Goal: Task Accomplishment & Management: Manage account settings

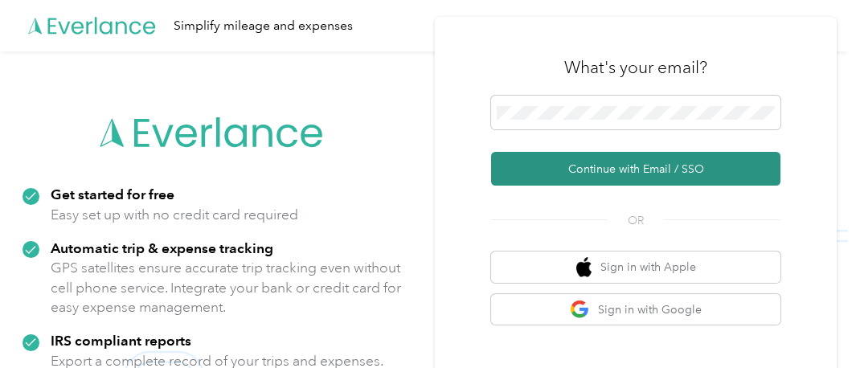
click at [643, 169] on button "Continue with Email / SSO" at bounding box center [635, 169] width 289 height 34
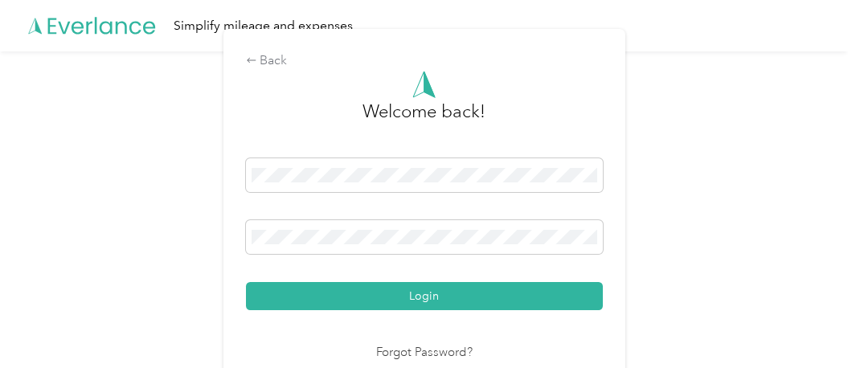
click at [436, 300] on button "Login" at bounding box center [424, 296] width 357 height 28
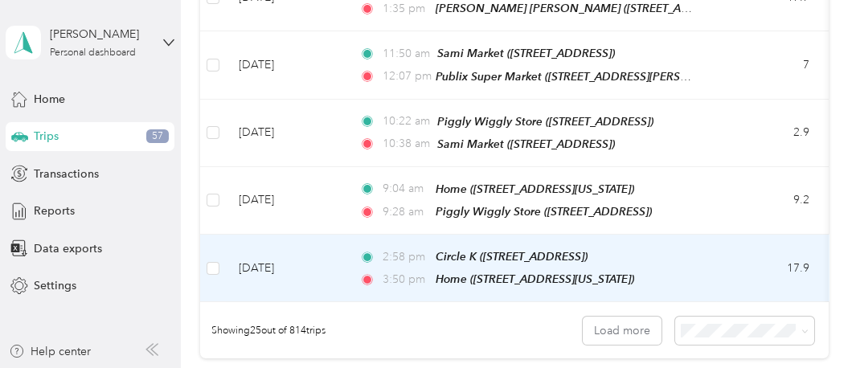
scroll to position [1767, 0]
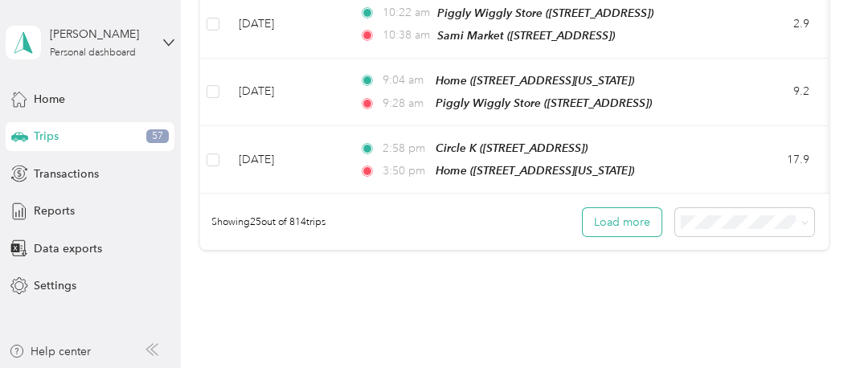
click at [598, 210] on button "Load more" at bounding box center [621, 222] width 79 height 28
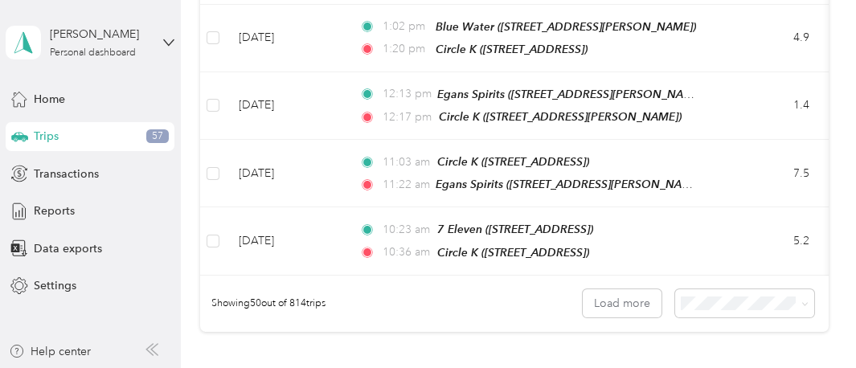
scroll to position [3454, 0]
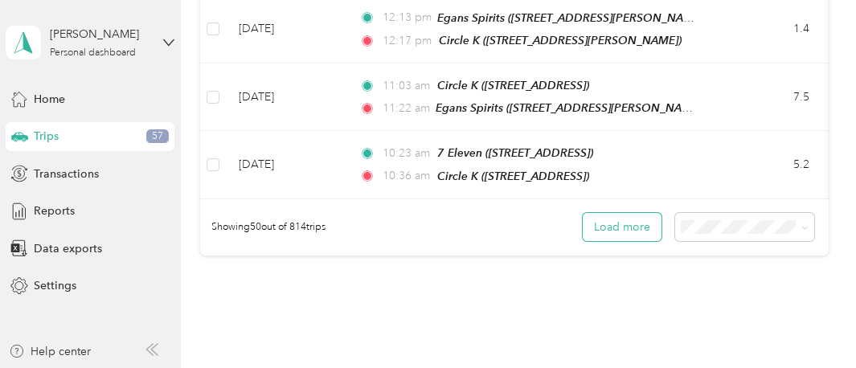
click at [615, 213] on button "Load more" at bounding box center [621, 227] width 79 height 28
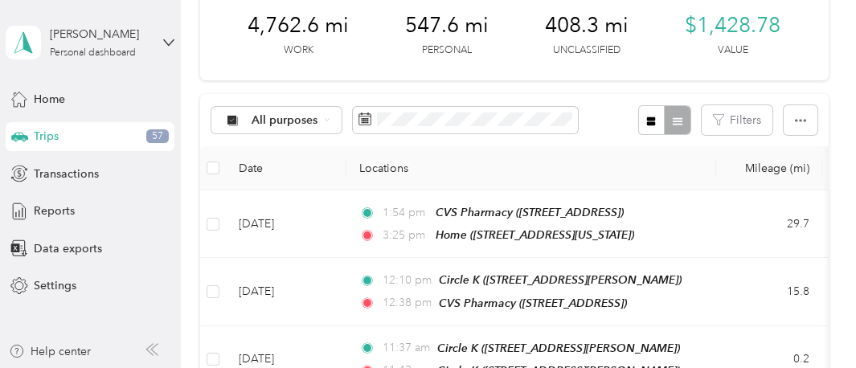
scroll to position [0, 0]
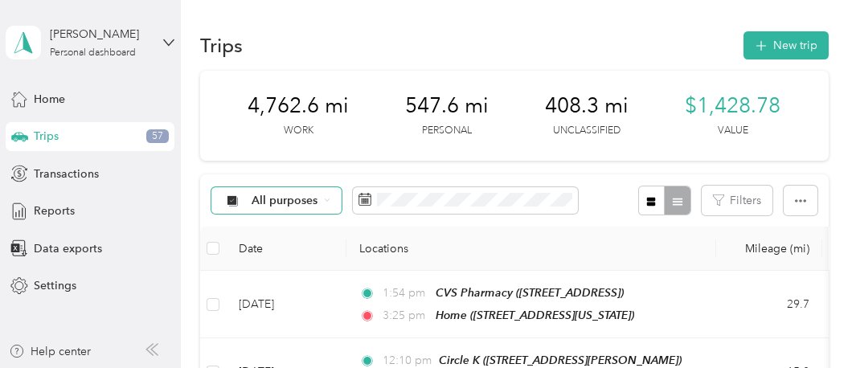
click at [282, 206] on span "All purposes" at bounding box center [284, 200] width 67 height 11
click at [292, 249] on span "Unclassified" at bounding box center [298, 248] width 95 height 17
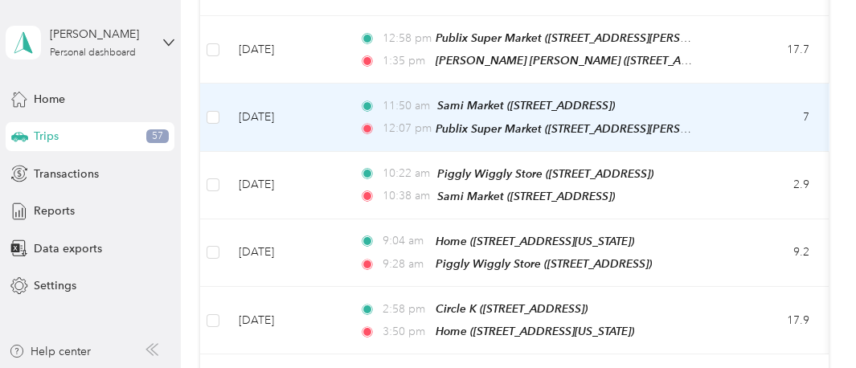
scroll to position [1767, 0]
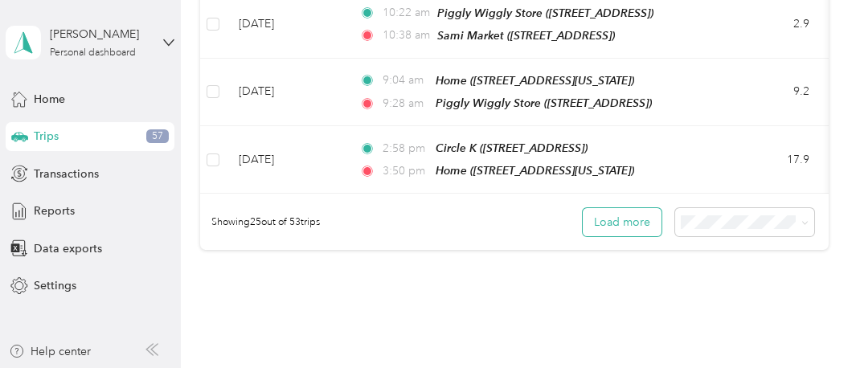
click at [619, 219] on button "Load more" at bounding box center [621, 222] width 79 height 28
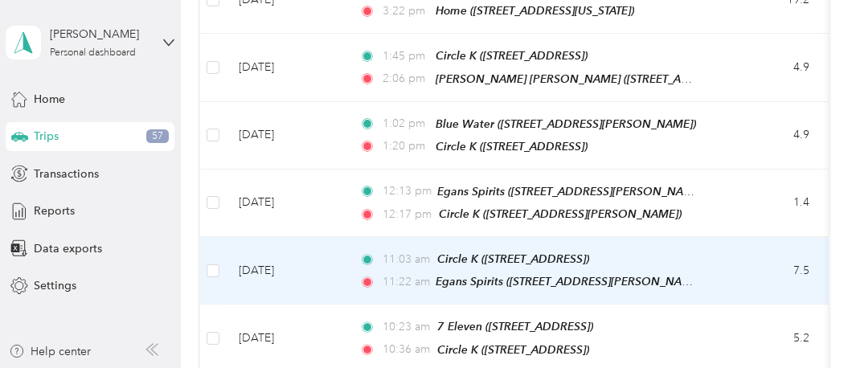
scroll to position [3441, 0]
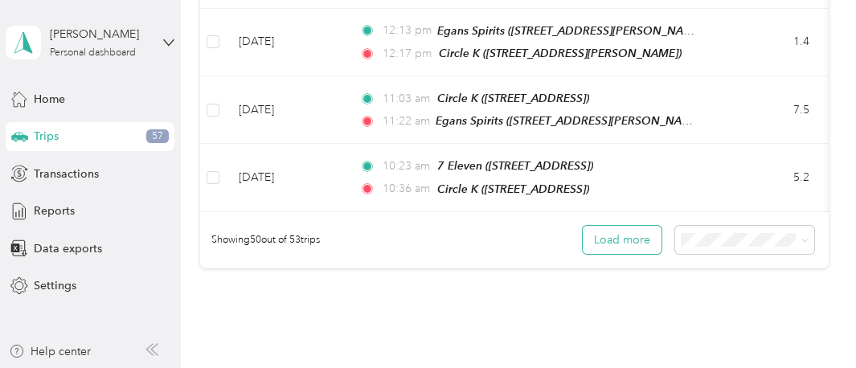
click at [623, 226] on button "Load more" at bounding box center [621, 240] width 79 height 28
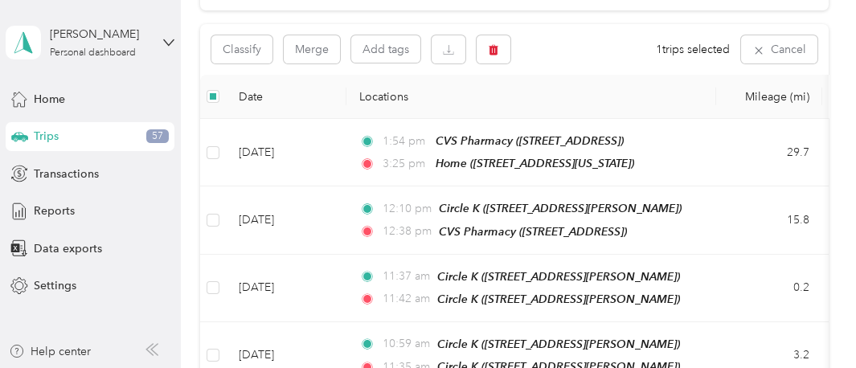
scroll to position [0, 0]
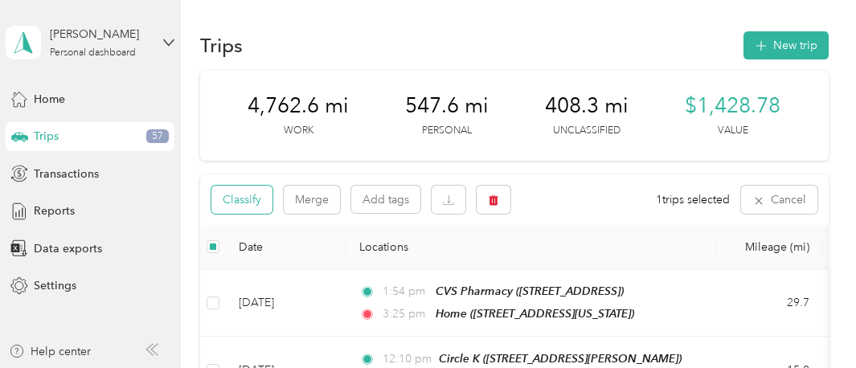
click at [253, 206] on button "Classify" at bounding box center [241, 200] width 61 height 28
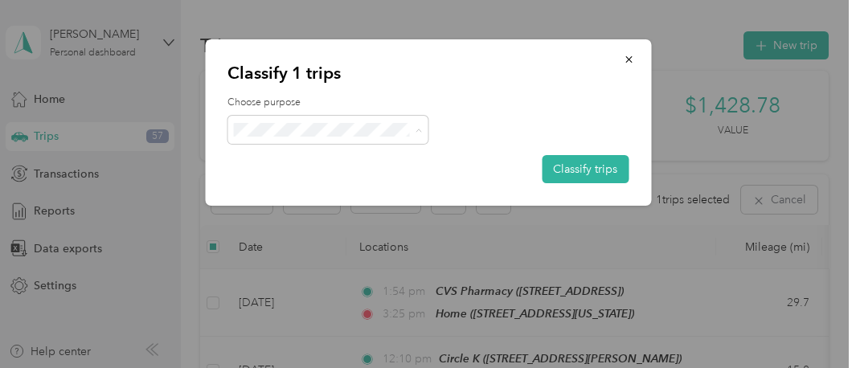
click at [292, 177] on li "Personal" at bounding box center [327, 187] width 201 height 28
click at [585, 160] on button "Classify trips" at bounding box center [584, 169] width 87 height 28
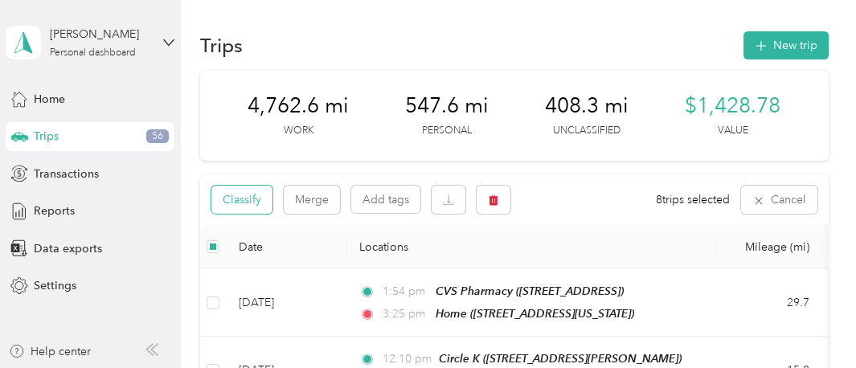
click at [219, 199] on button "Classify" at bounding box center [241, 200] width 61 height 28
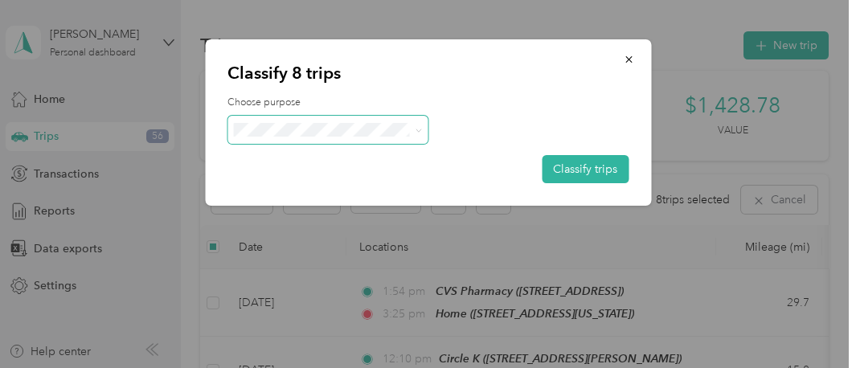
click at [321, 118] on span at bounding box center [327, 130] width 201 height 28
click at [321, 119] on span at bounding box center [327, 130] width 201 height 28
click at [311, 150] on span "[PERSON_NAME]" at bounding box center [341, 151] width 149 height 17
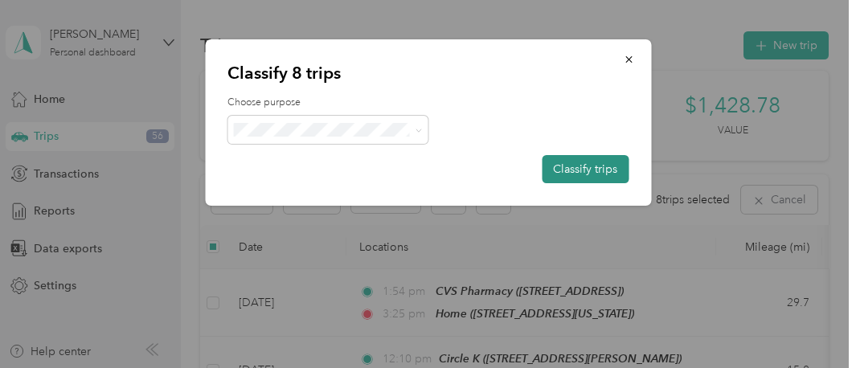
click at [598, 177] on button "Classify trips" at bounding box center [584, 169] width 87 height 28
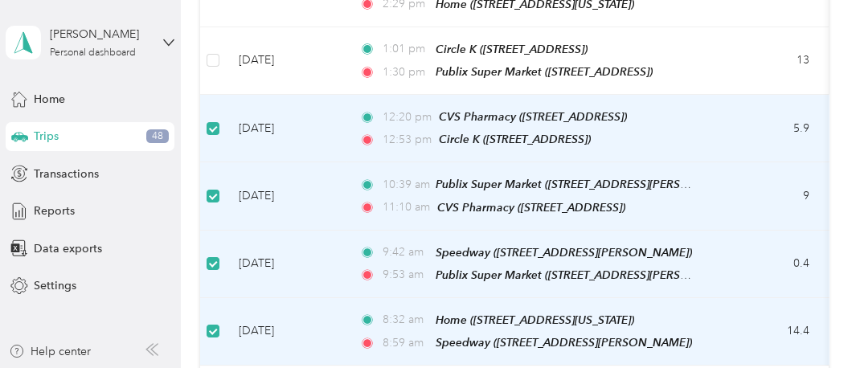
scroll to position [2719, 0]
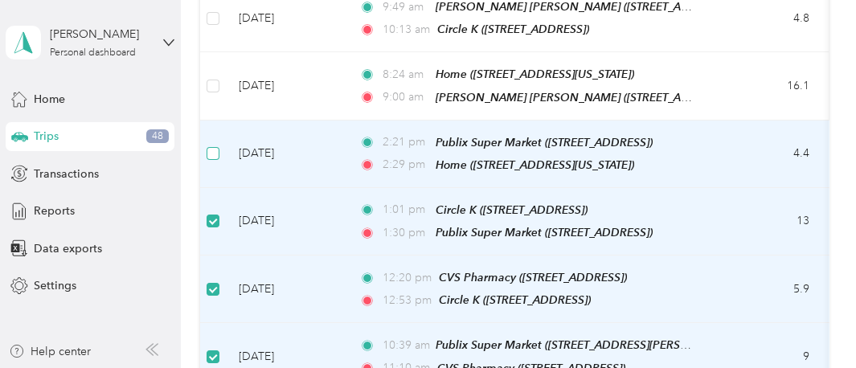
click at [212, 145] on label at bounding box center [212, 154] width 13 height 18
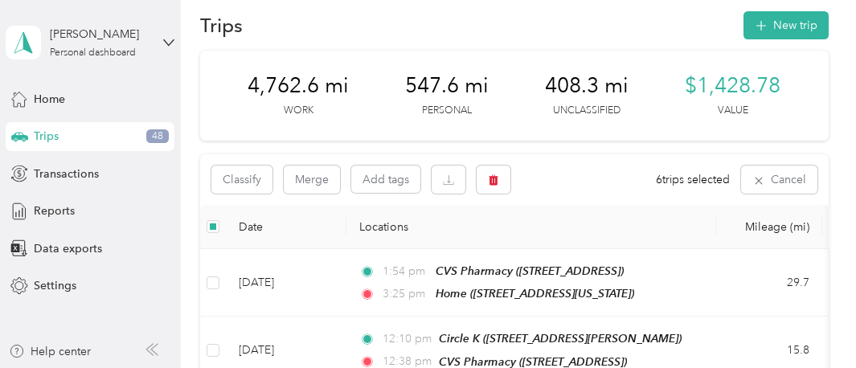
scroll to position [0, 0]
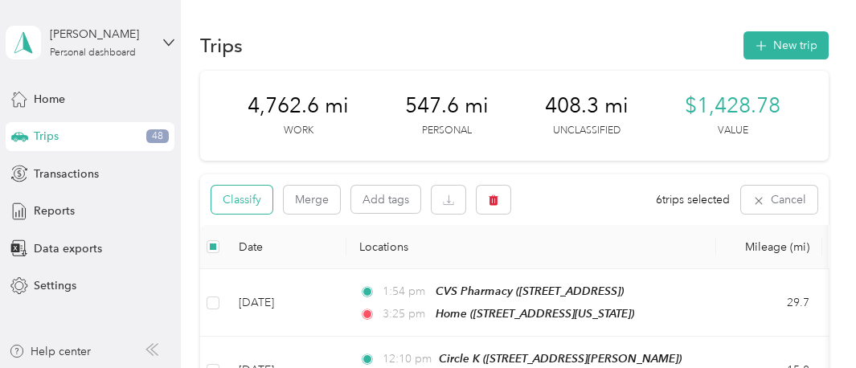
click at [243, 199] on button "Classify" at bounding box center [241, 200] width 61 height 28
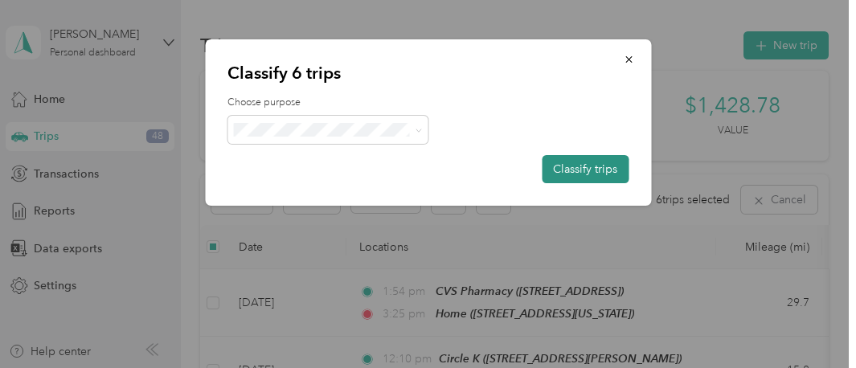
click at [606, 167] on button "Classify trips" at bounding box center [584, 169] width 87 height 28
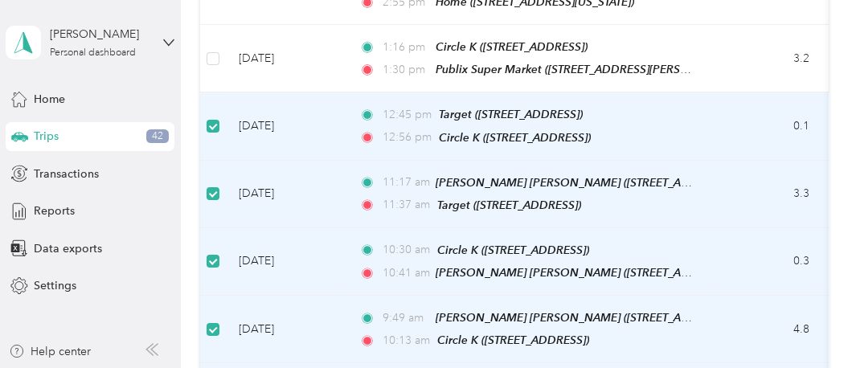
scroll to position [2328, 0]
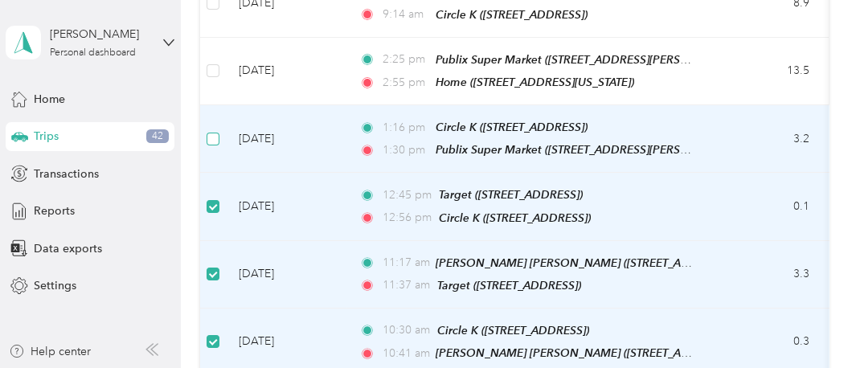
click at [214, 130] on label at bounding box center [212, 139] width 13 height 18
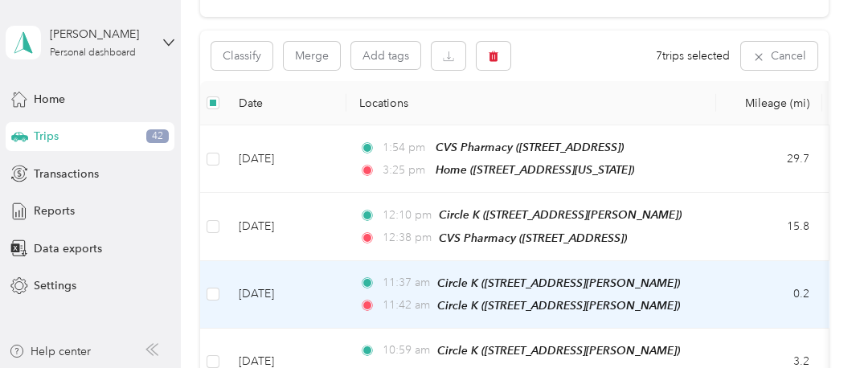
scroll to position [0, 0]
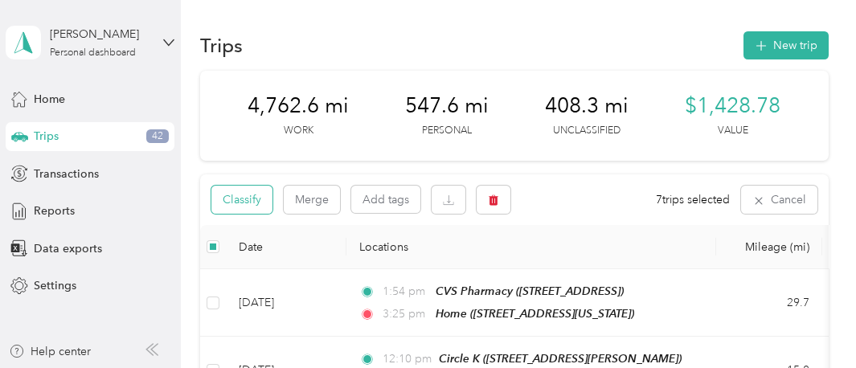
click at [245, 207] on button "Classify" at bounding box center [241, 200] width 61 height 28
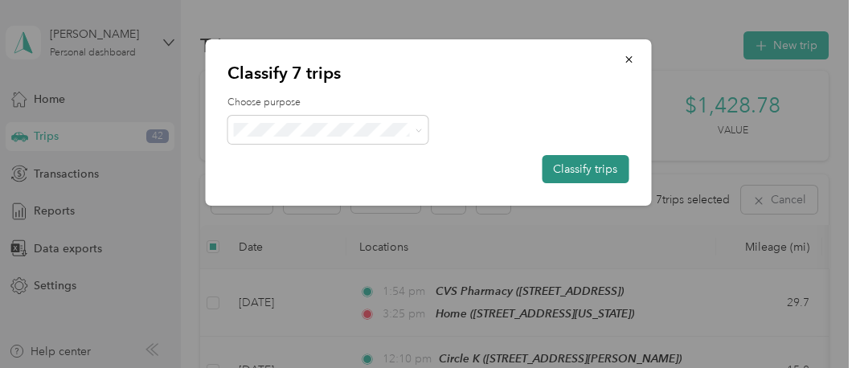
click at [572, 169] on button "Classify trips" at bounding box center [584, 169] width 87 height 28
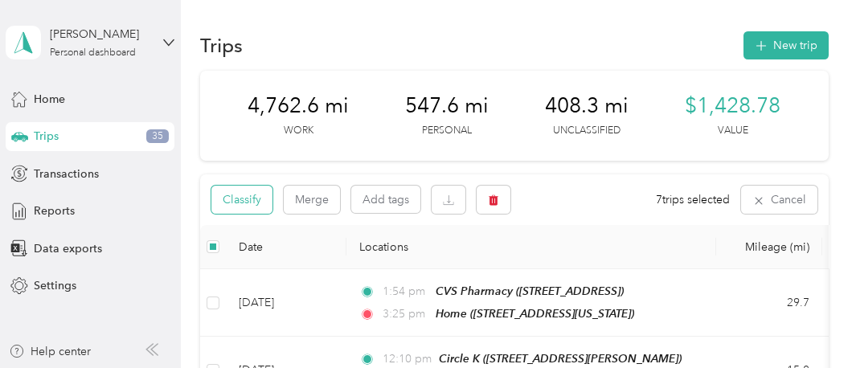
click at [232, 202] on button "Classify" at bounding box center [241, 200] width 61 height 28
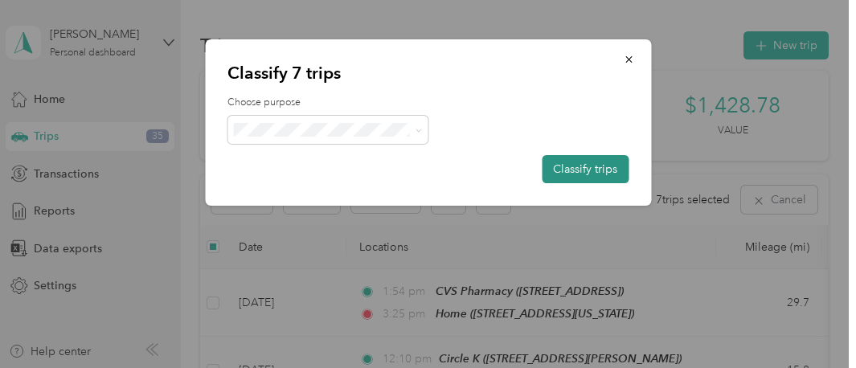
click at [592, 174] on button "Classify trips" at bounding box center [584, 169] width 87 height 28
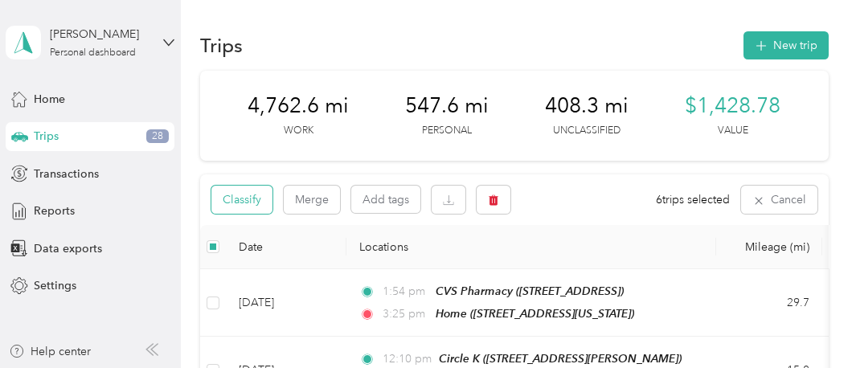
click at [241, 199] on button "Classify" at bounding box center [241, 200] width 61 height 28
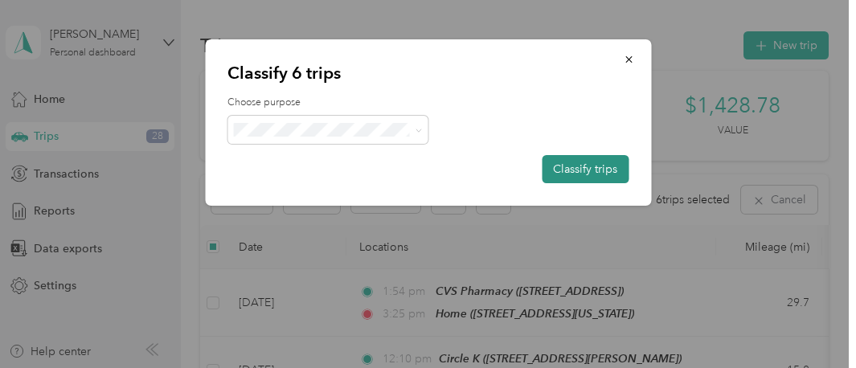
click at [599, 165] on button "Classify trips" at bounding box center [584, 169] width 87 height 28
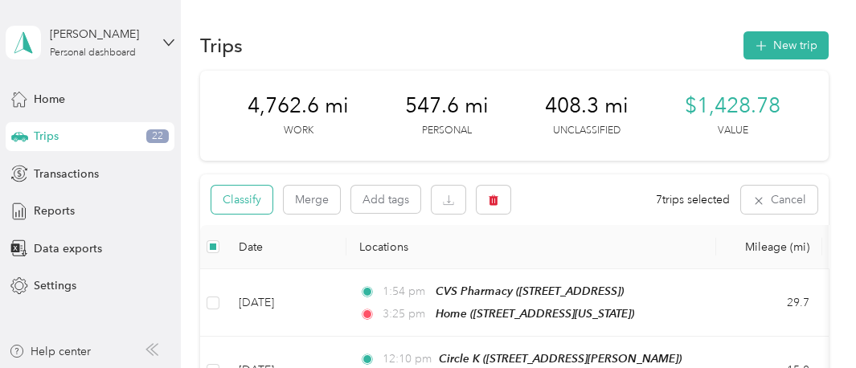
click at [247, 205] on button "Classify" at bounding box center [241, 200] width 61 height 28
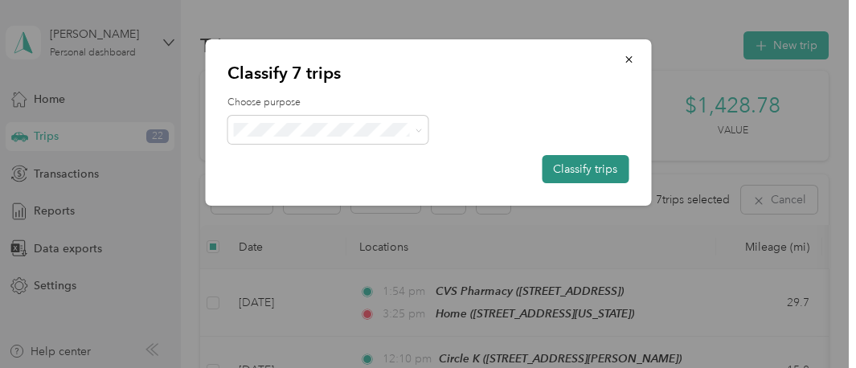
click at [592, 161] on button "Classify trips" at bounding box center [584, 169] width 87 height 28
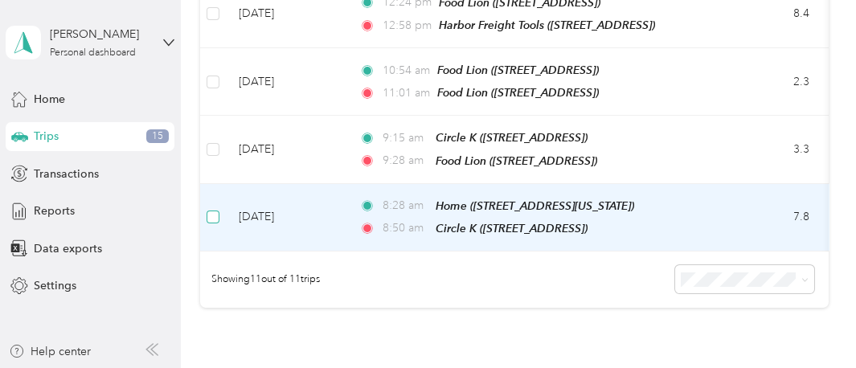
scroll to position [763, 0]
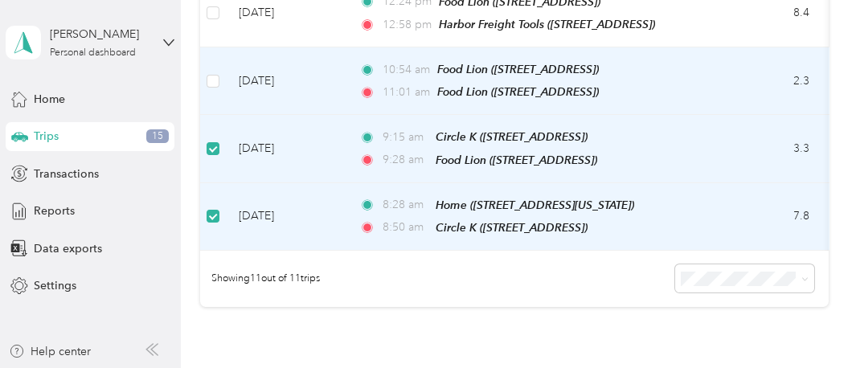
click at [223, 70] on td at bounding box center [213, 80] width 26 height 67
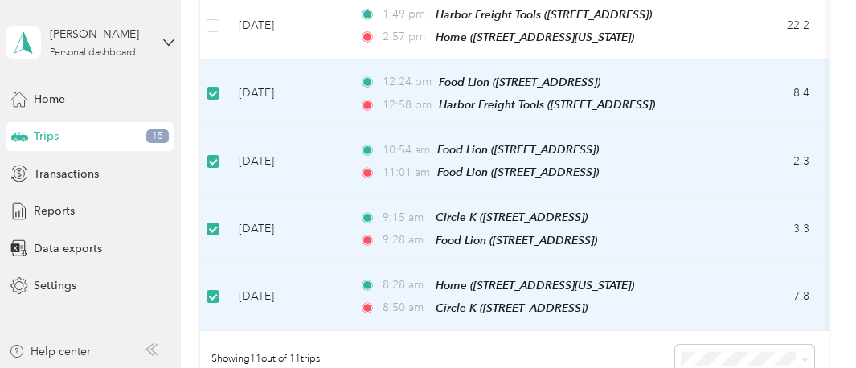
scroll to position [602, 0]
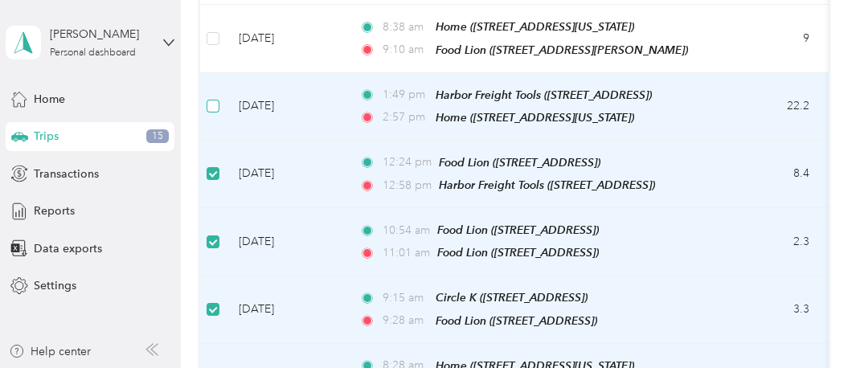
click at [215, 97] on label at bounding box center [212, 106] width 13 height 18
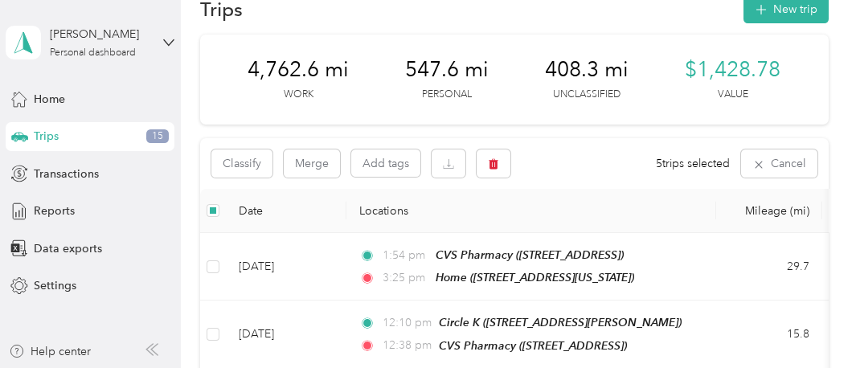
scroll to position [0, 0]
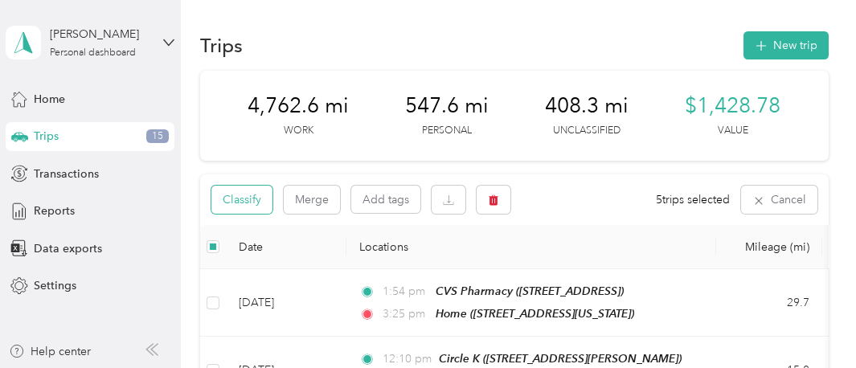
click at [253, 203] on button "Classify" at bounding box center [241, 200] width 61 height 28
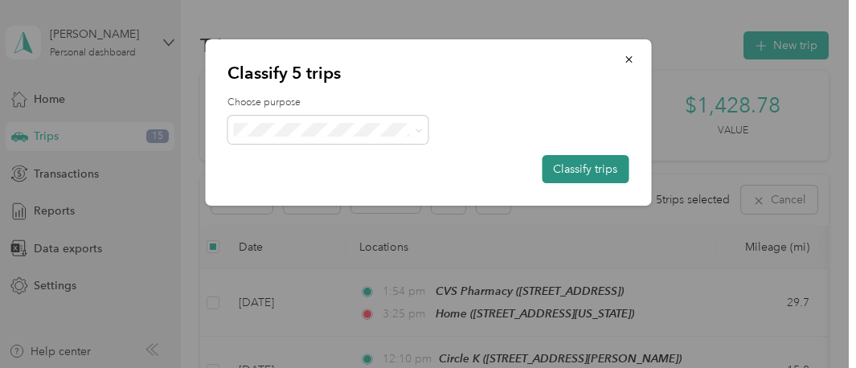
click at [558, 170] on button "Classify trips" at bounding box center [584, 169] width 87 height 28
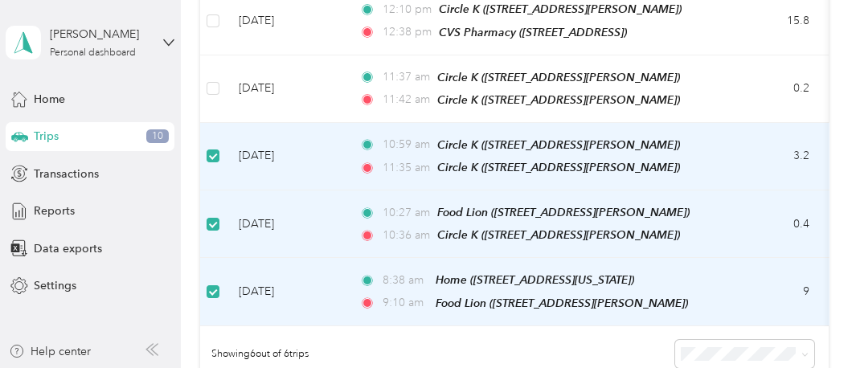
scroll to position [320, 0]
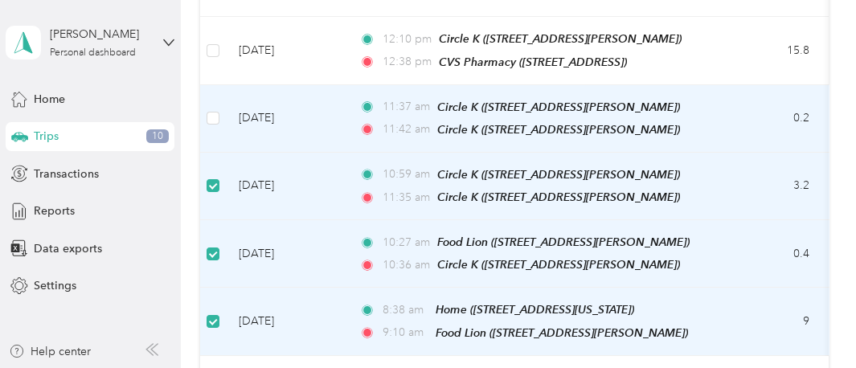
click at [733, 108] on td "0.2" at bounding box center [769, 118] width 106 height 67
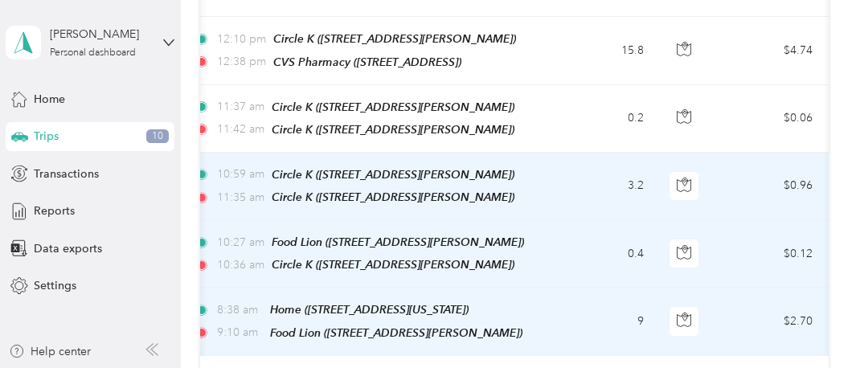
scroll to position [0, 229]
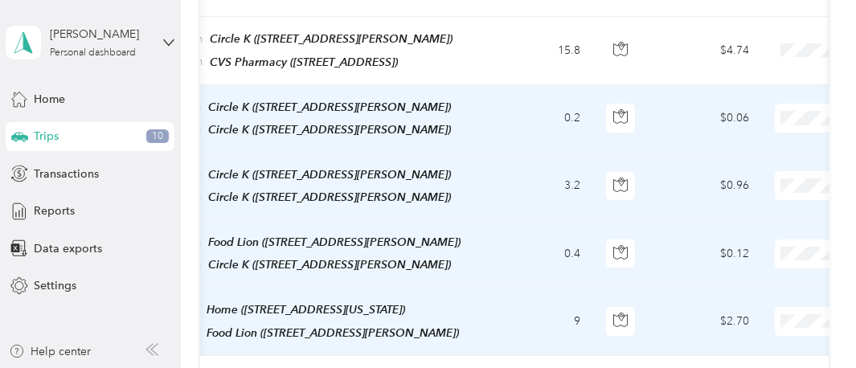
click at [677, 104] on td "$0.06" at bounding box center [705, 118] width 112 height 67
click at [619, 111] on icon "button" at bounding box center [621, 114] width 5 height 8
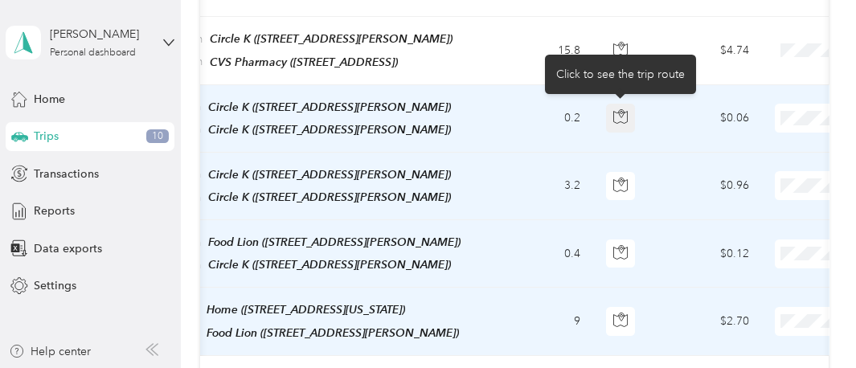
click at [611, 120] on button "button" at bounding box center [620, 118] width 29 height 29
click at [623, 114] on icon "button" at bounding box center [620, 116] width 14 height 14
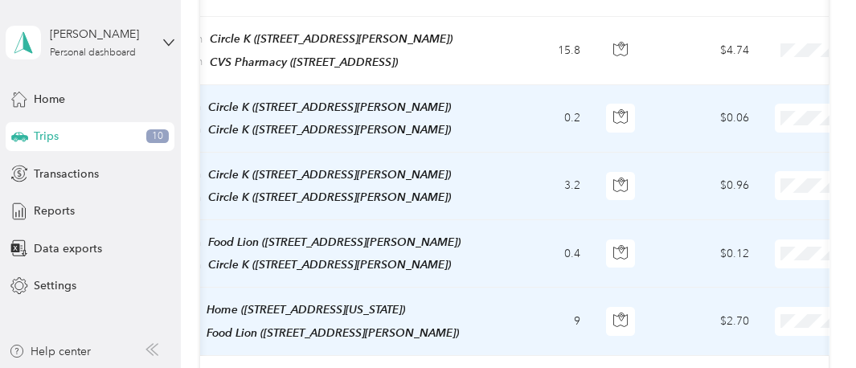
click at [537, 100] on td "0.2" at bounding box center [540, 118] width 106 height 67
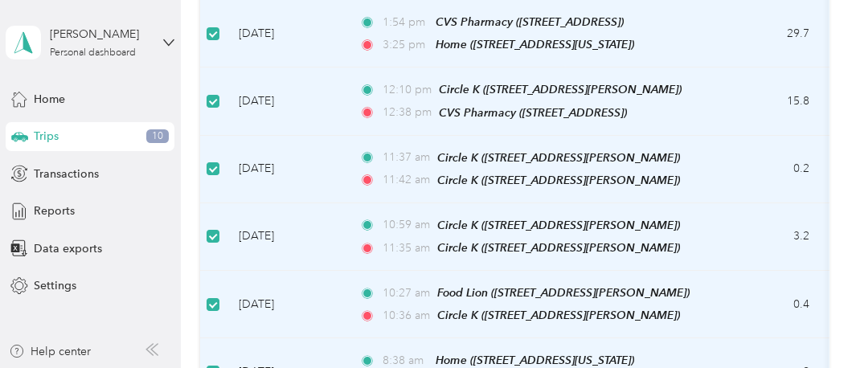
scroll to position [189, 0]
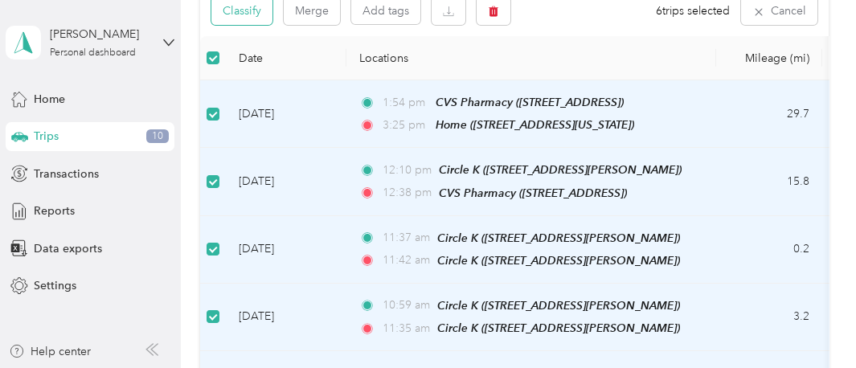
click at [247, 14] on button "Classify" at bounding box center [241, 11] width 61 height 28
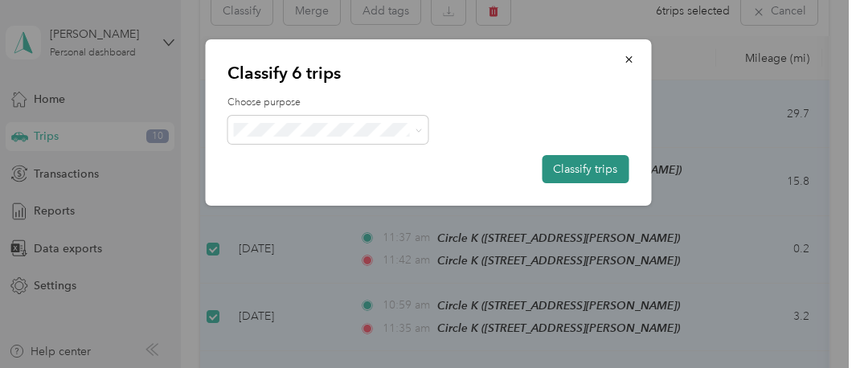
click at [590, 170] on button "Classify trips" at bounding box center [584, 169] width 87 height 28
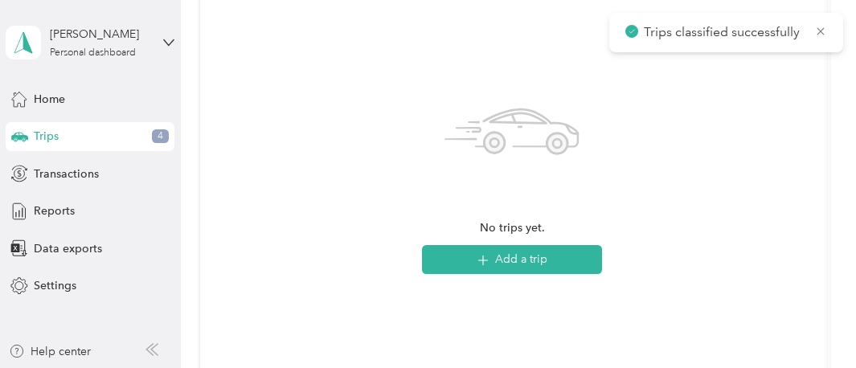
scroll to position [190, 0]
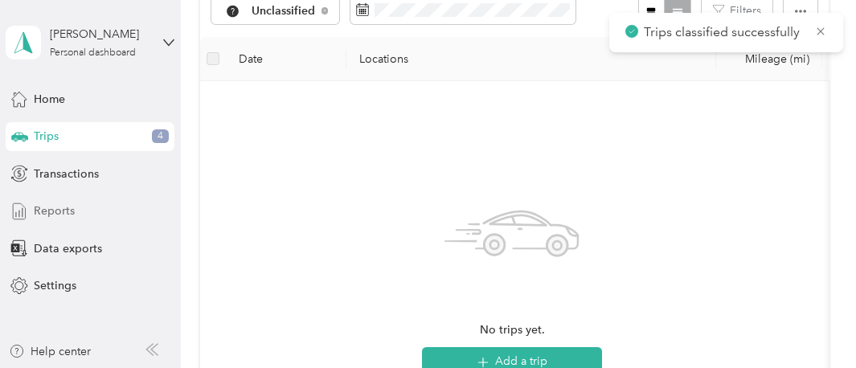
click at [72, 201] on div "Reports" at bounding box center [90, 211] width 169 height 29
